Goal: Transaction & Acquisition: Obtain resource

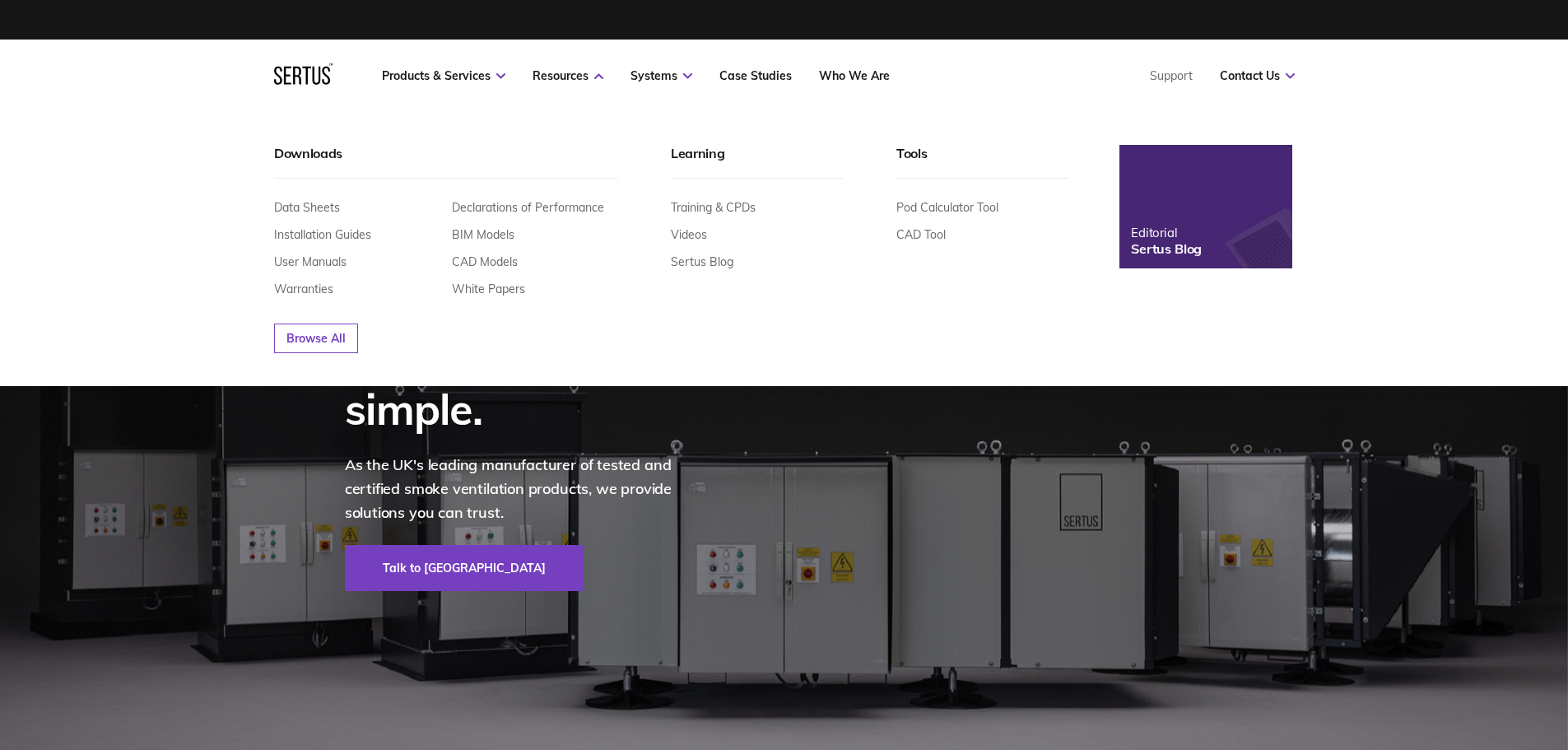
click at [307, 207] on link "Data Sheets" at bounding box center [307, 207] width 66 height 15
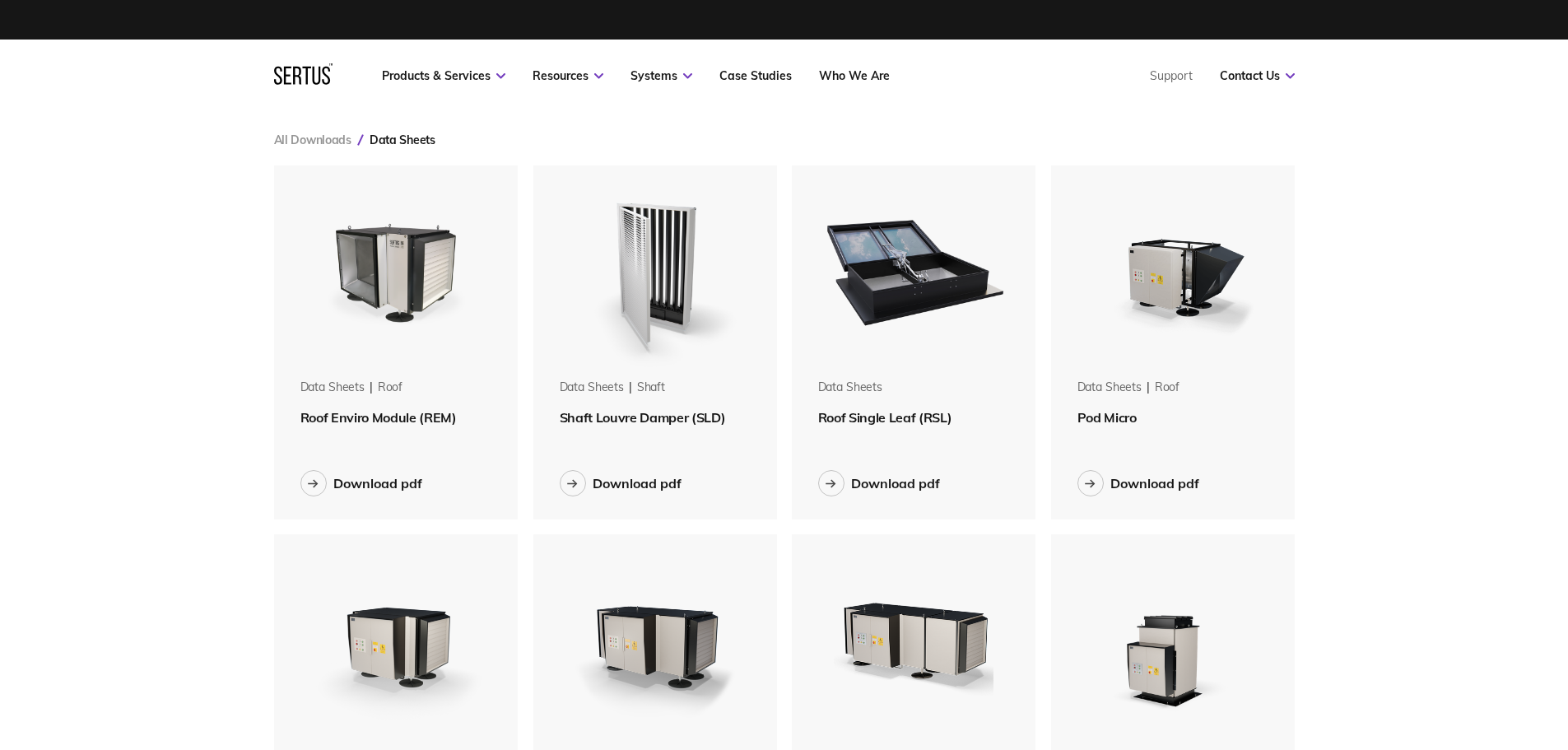
click at [873, 417] on span "Roof Single Leaf (RSL)" at bounding box center [884, 418] width 134 height 17
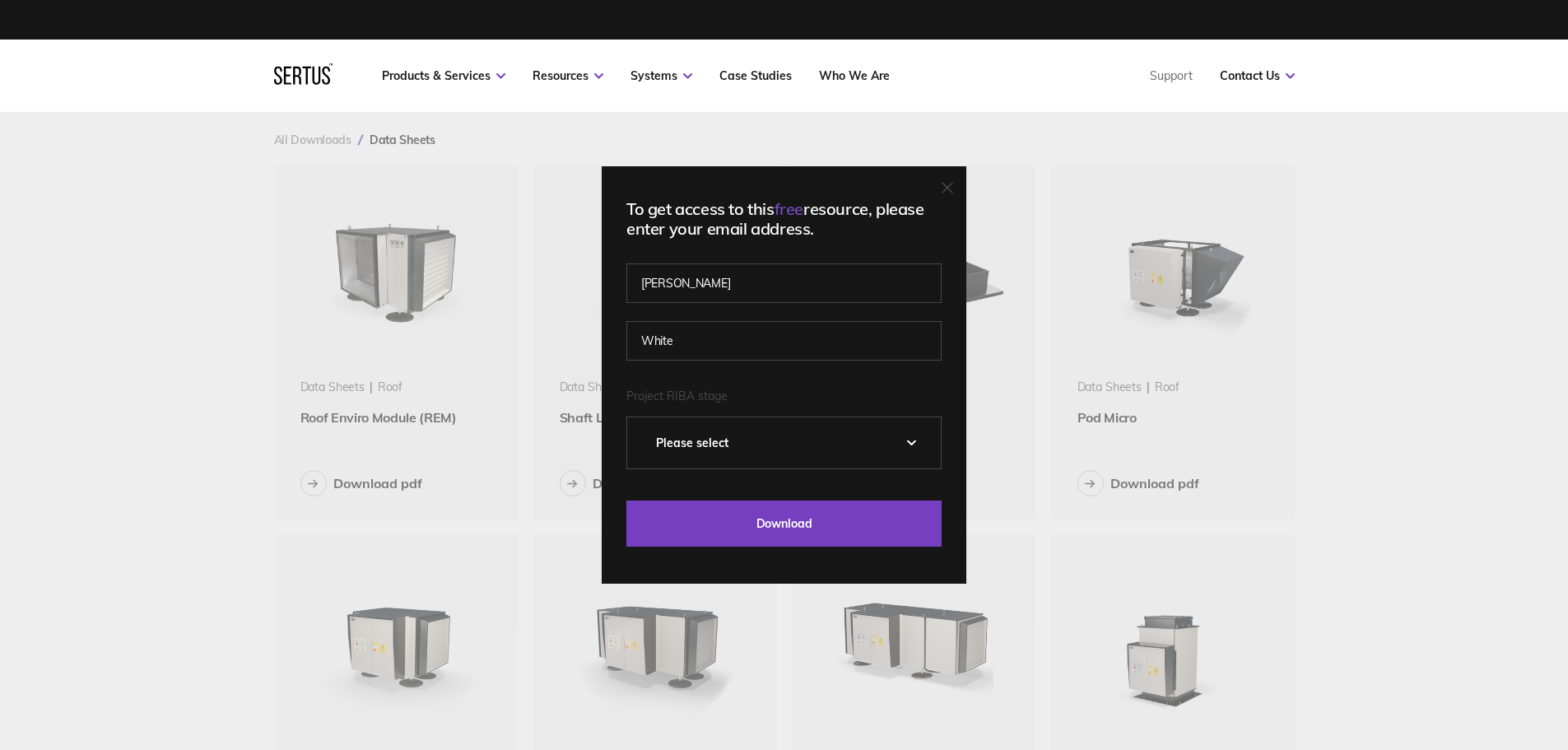
click at [770, 531] on input "Download" at bounding box center [784, 523] width 315 height 46
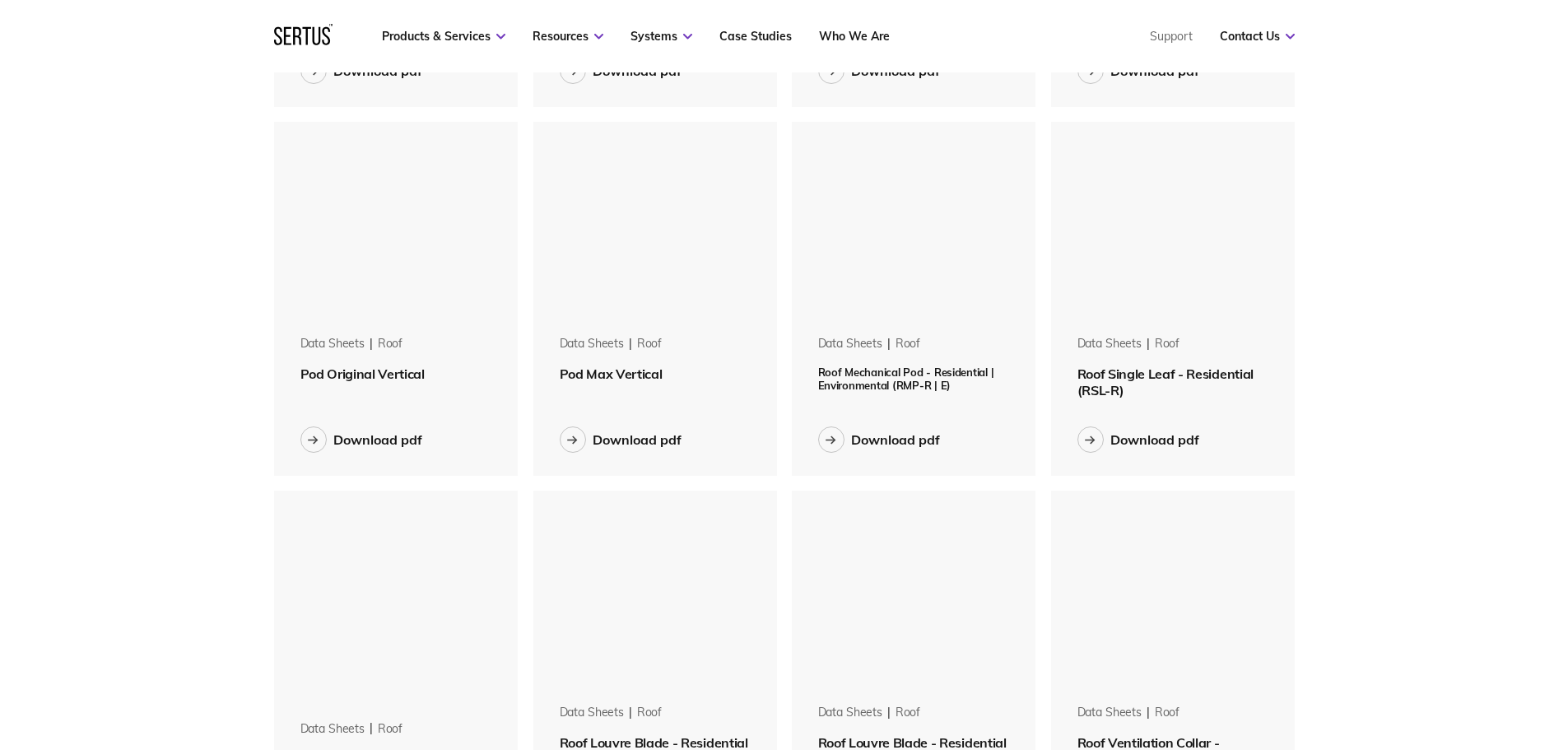
scroll to position [781, 0]
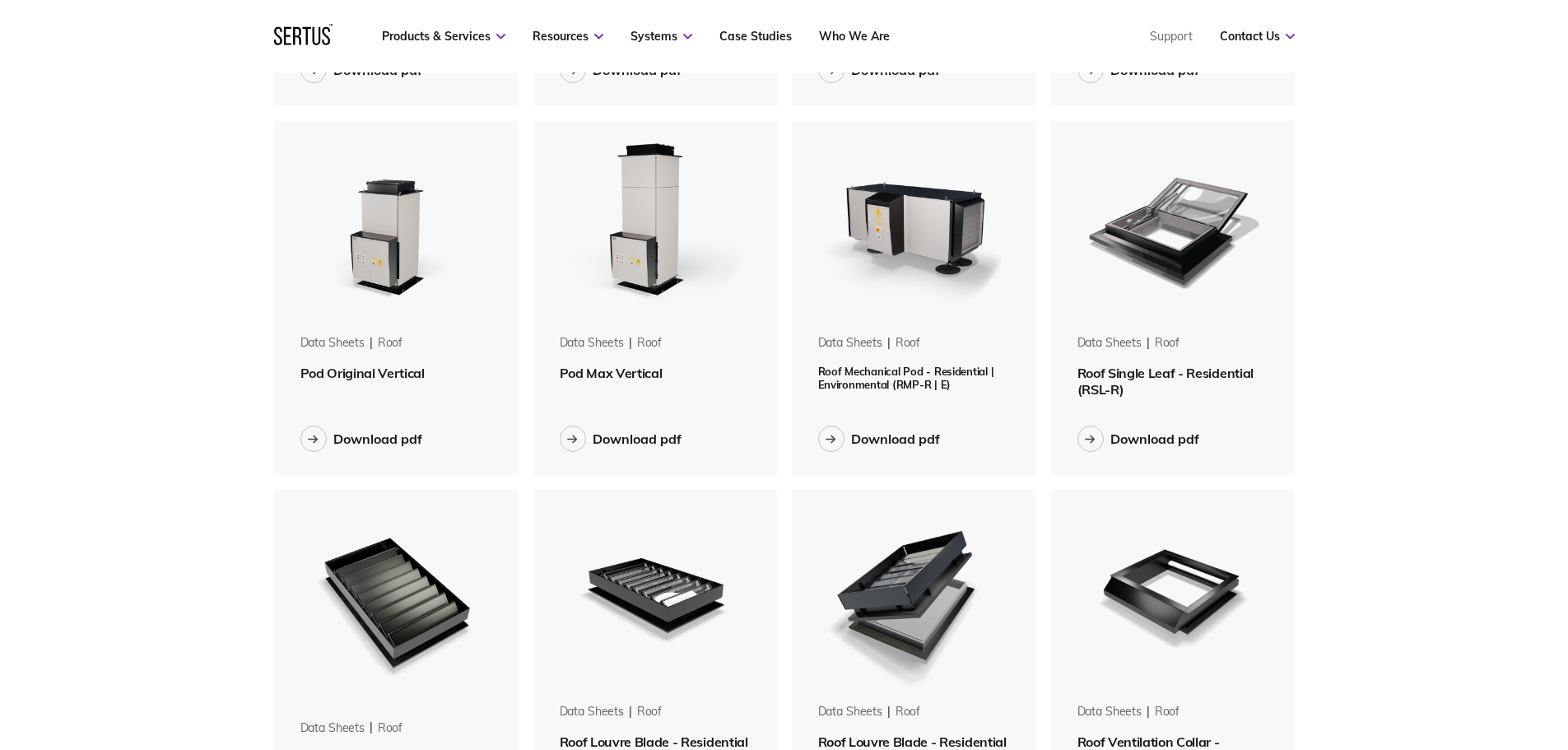
click at [1116, 382] on span "Roof Single Leaf - Residential (RSL-R)" at bounding box center [1165, 381] width 176 height 33
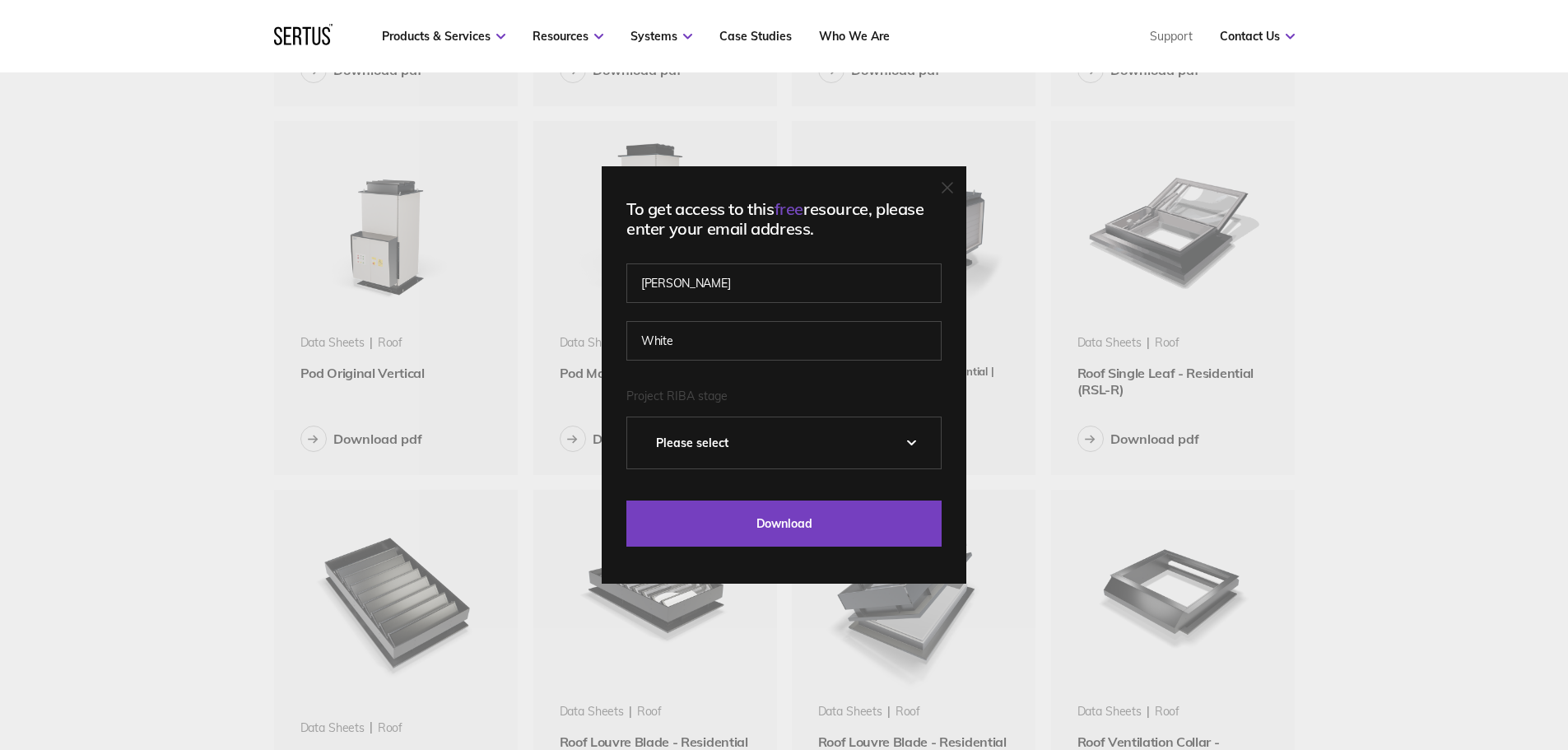
click at [850, 526] on input "Download" at bounding box center [784, 523] width 315 height 46
